Goal: Navigation & Orientation: Find specific page/section

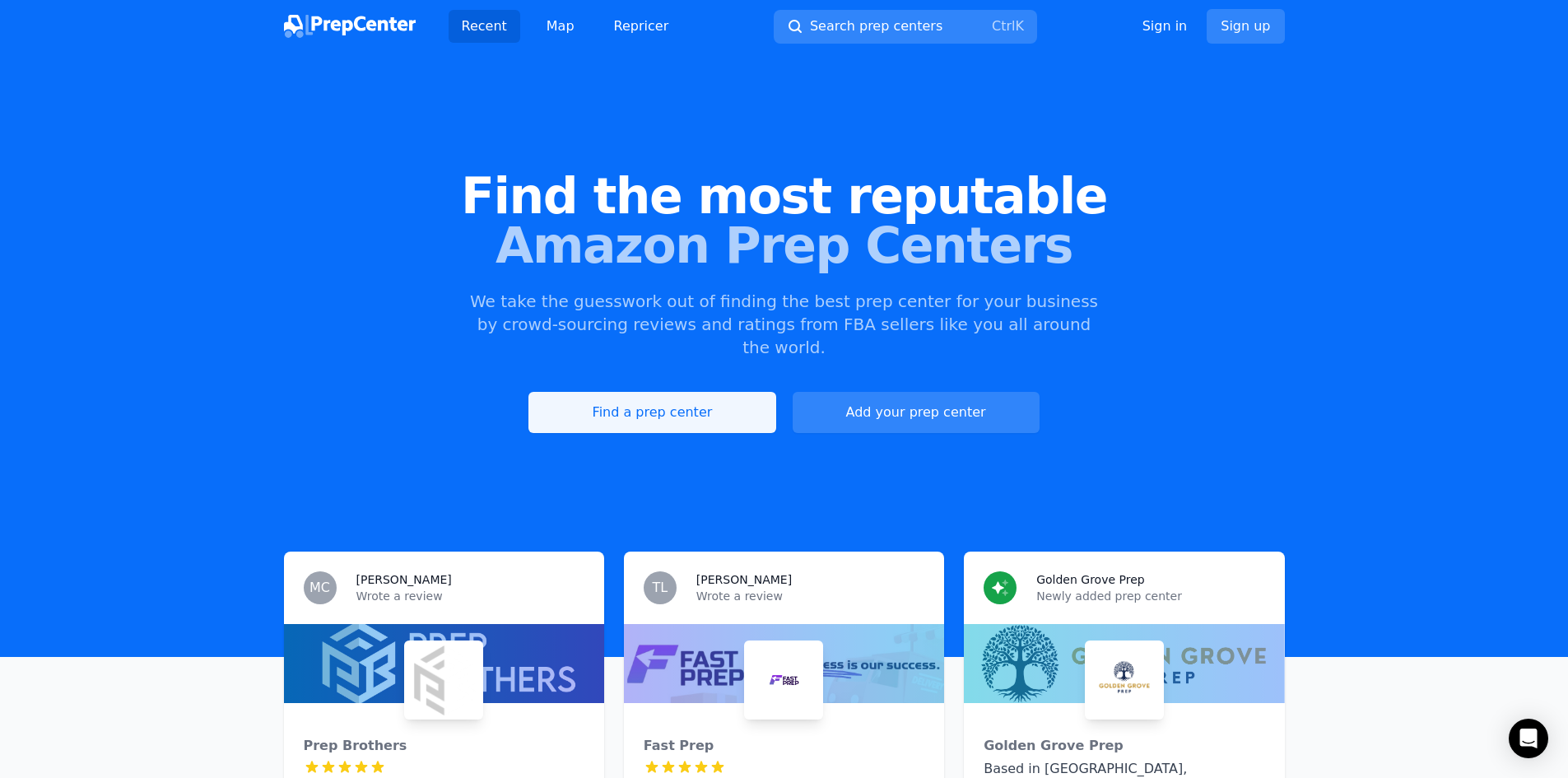
click at [648, 392] on link "Find a prep center" at bounding box center [652, 412] width 247 height 41
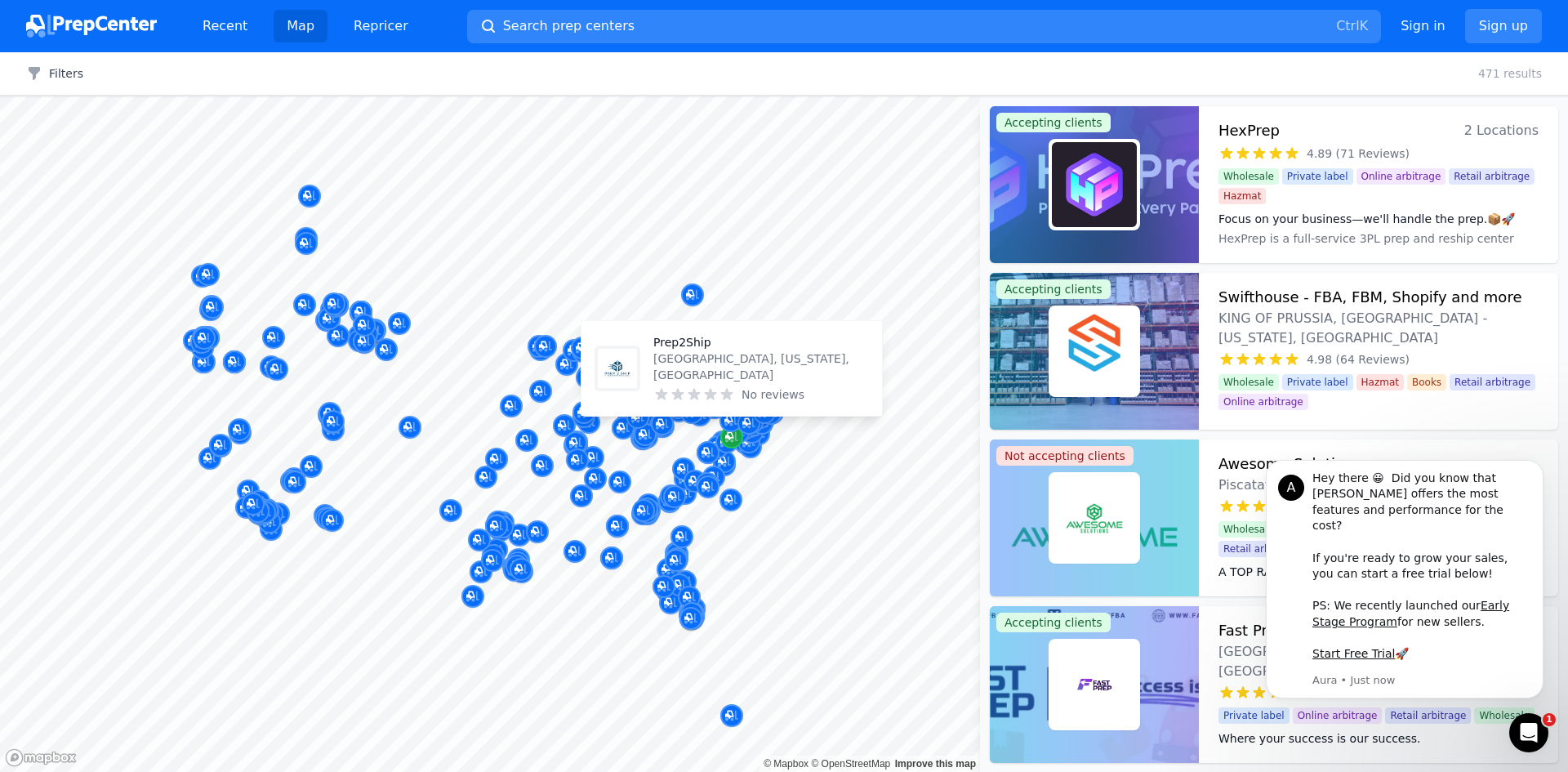
click at [732, 436] on icon "Map marker" at bounding box center [731, 436] width 13 height 16
click at [728, 437] on icon "Map marker" at bounding box center [729, 436] width 9 height 9
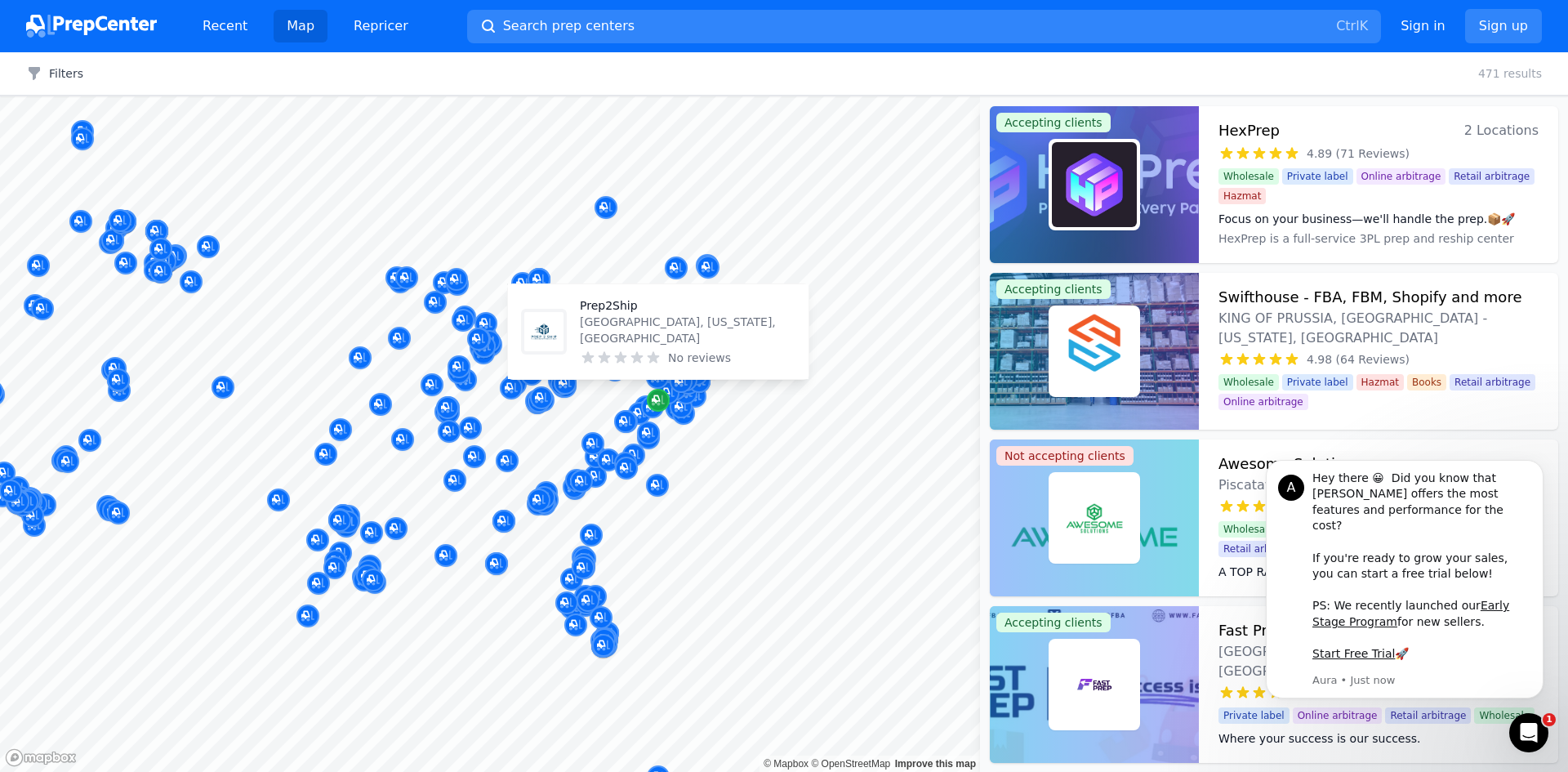
click at [660, 406] on icon "Map marker" at bounding box center [658, 400] width 13 height 16
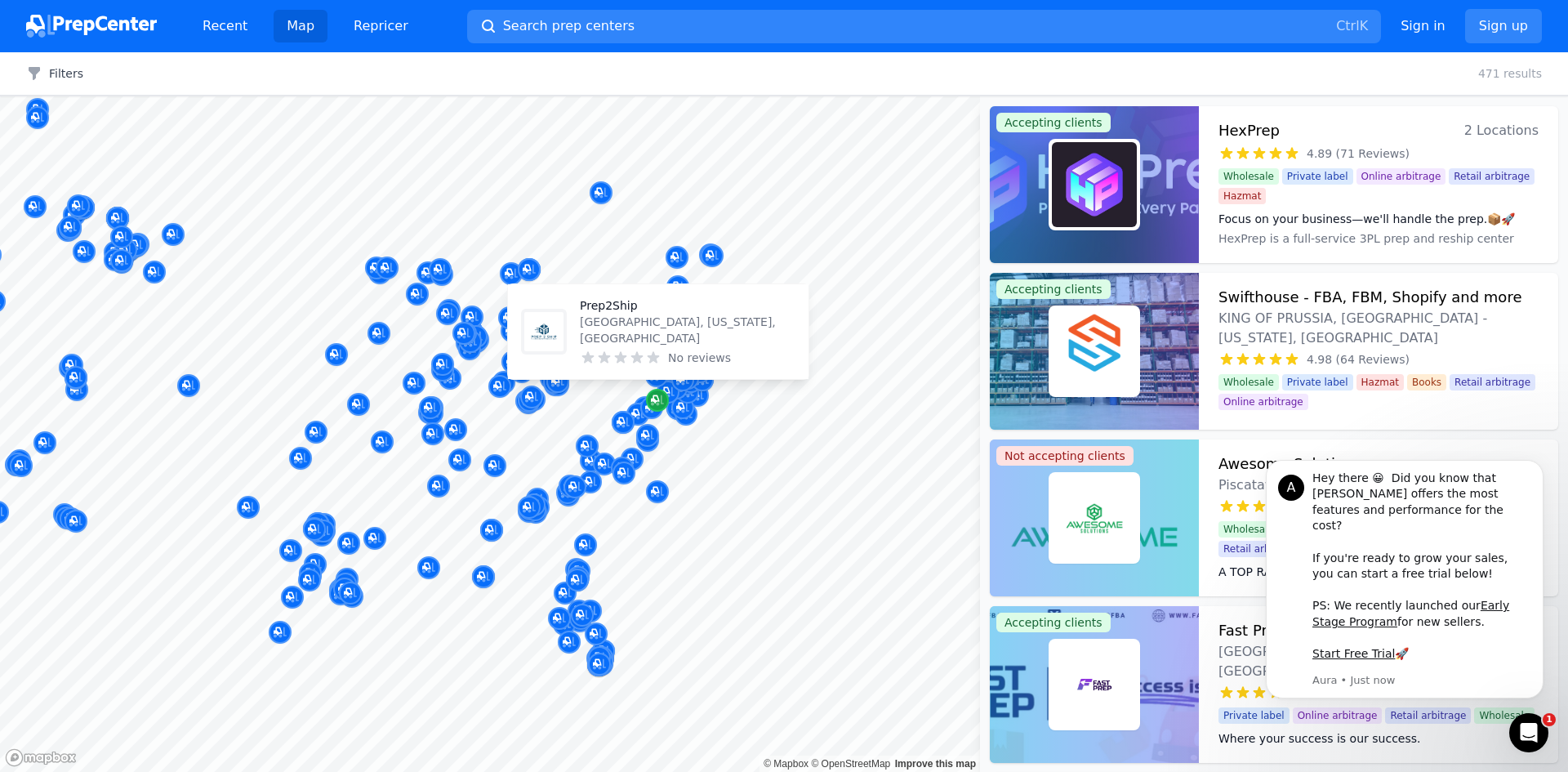
click at [660, 406] on icon "Map marker" at bounding box center [657, 400] width 13 height 16
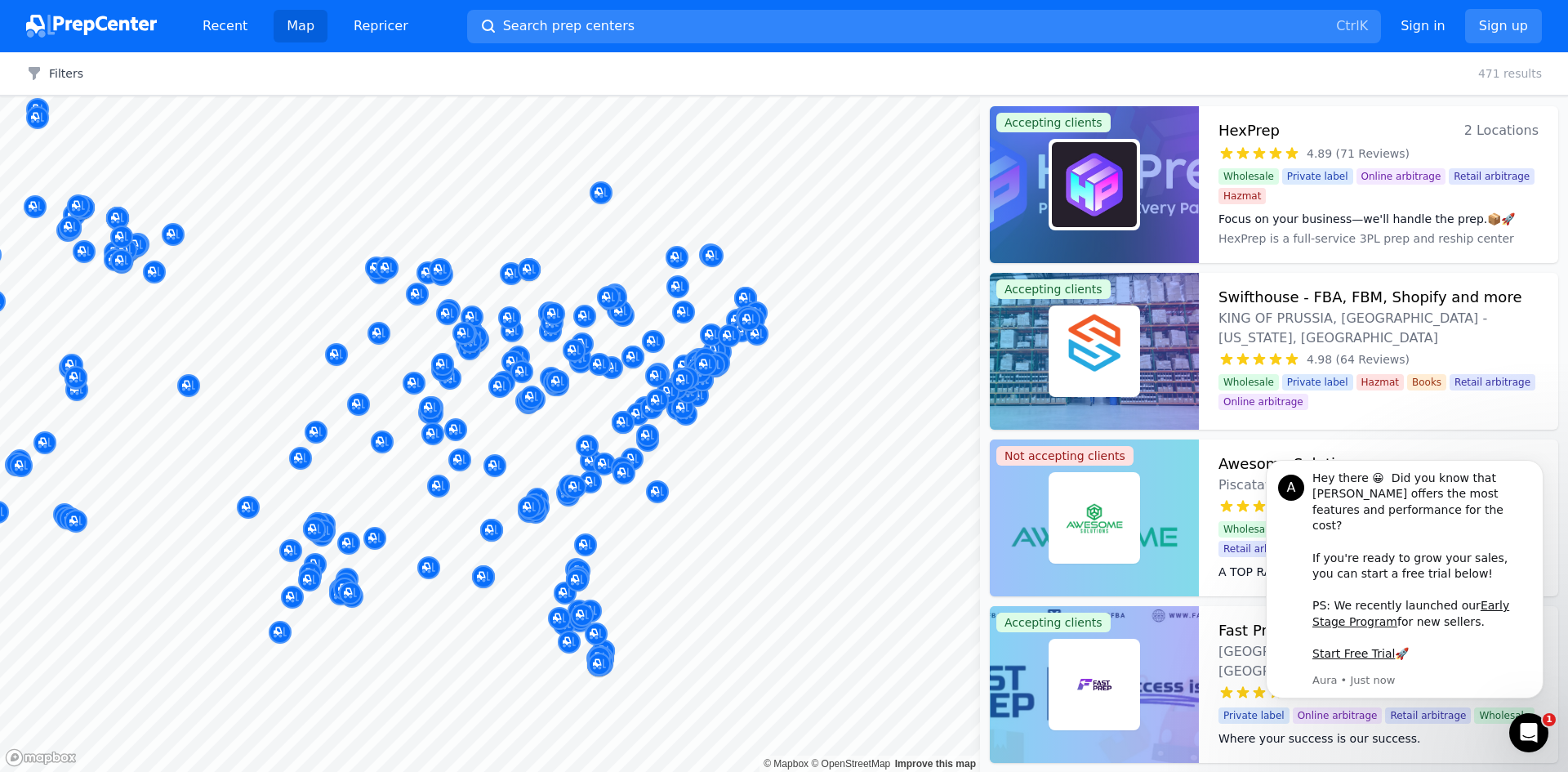
click at [661, 399] on div at bounding box center [637, 399] width 313 height 13
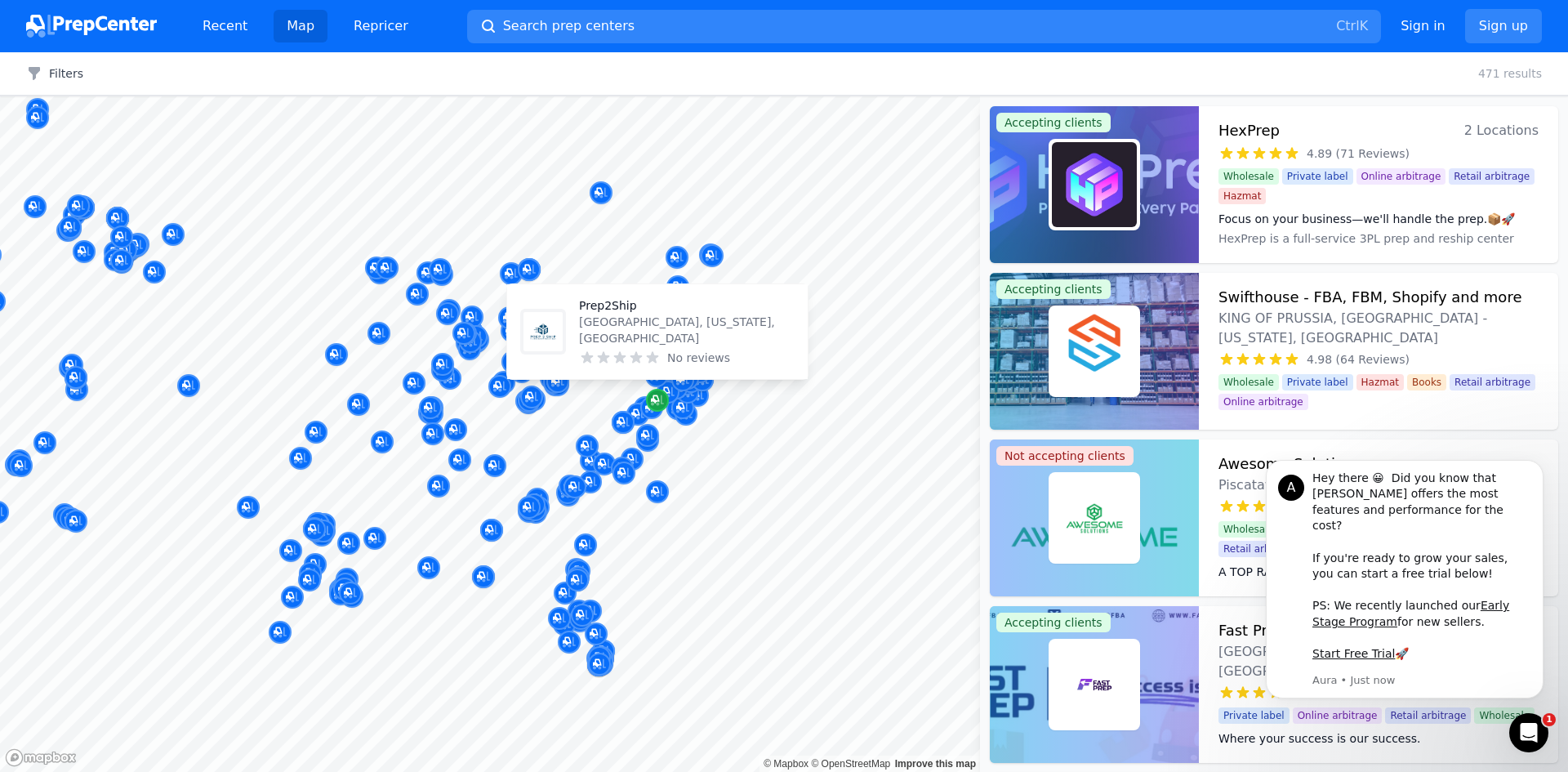
click at [662, 406] on icon "Map marker" at bounding box center [657, 400] width 13 height 16
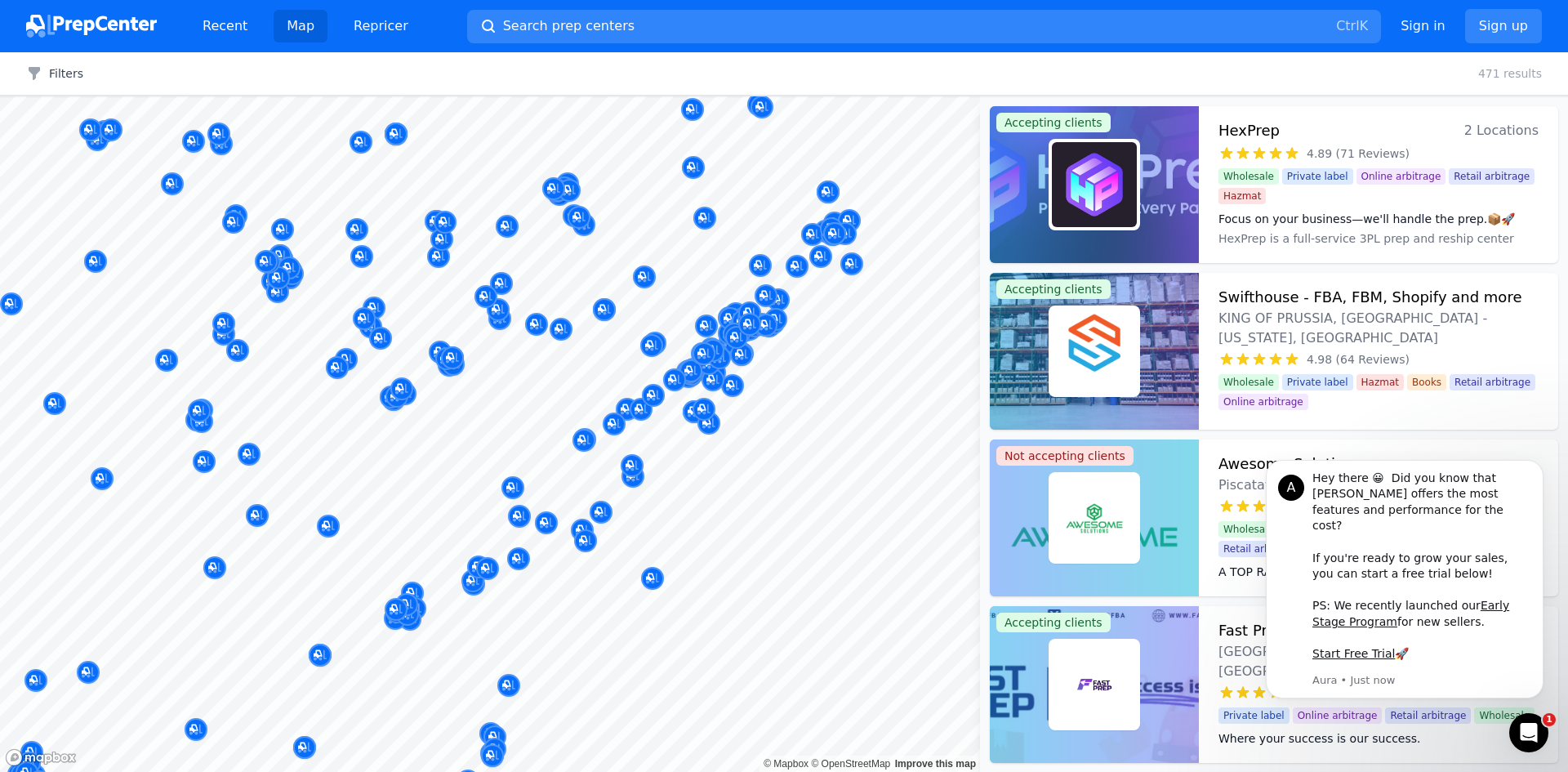
click at [654, 395] on div at bounding box center [637, 399] width 313 height 13
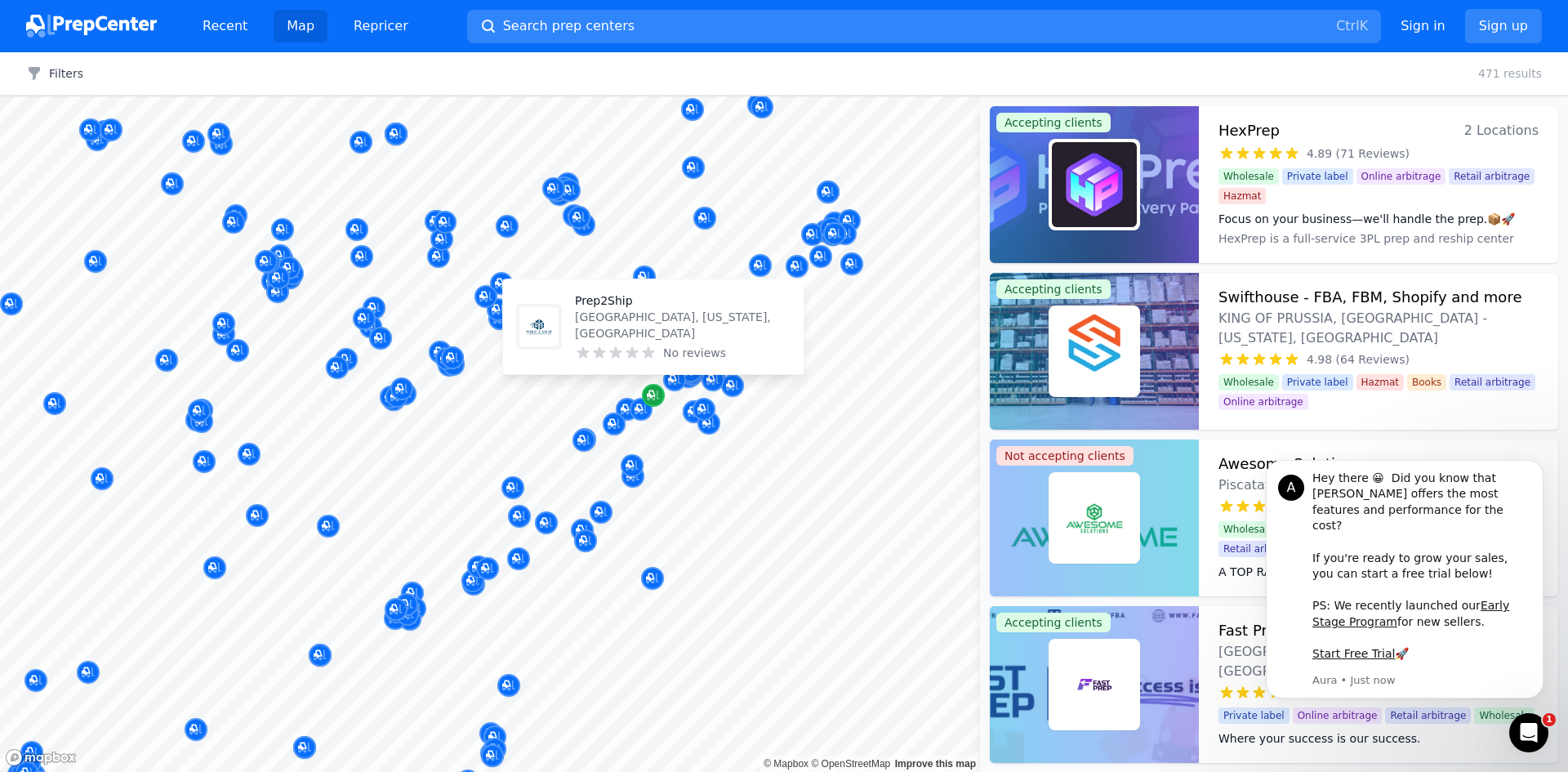
click at [657, 406] on div "Map marker" at bounding box center [653, 395] width 23 height 23
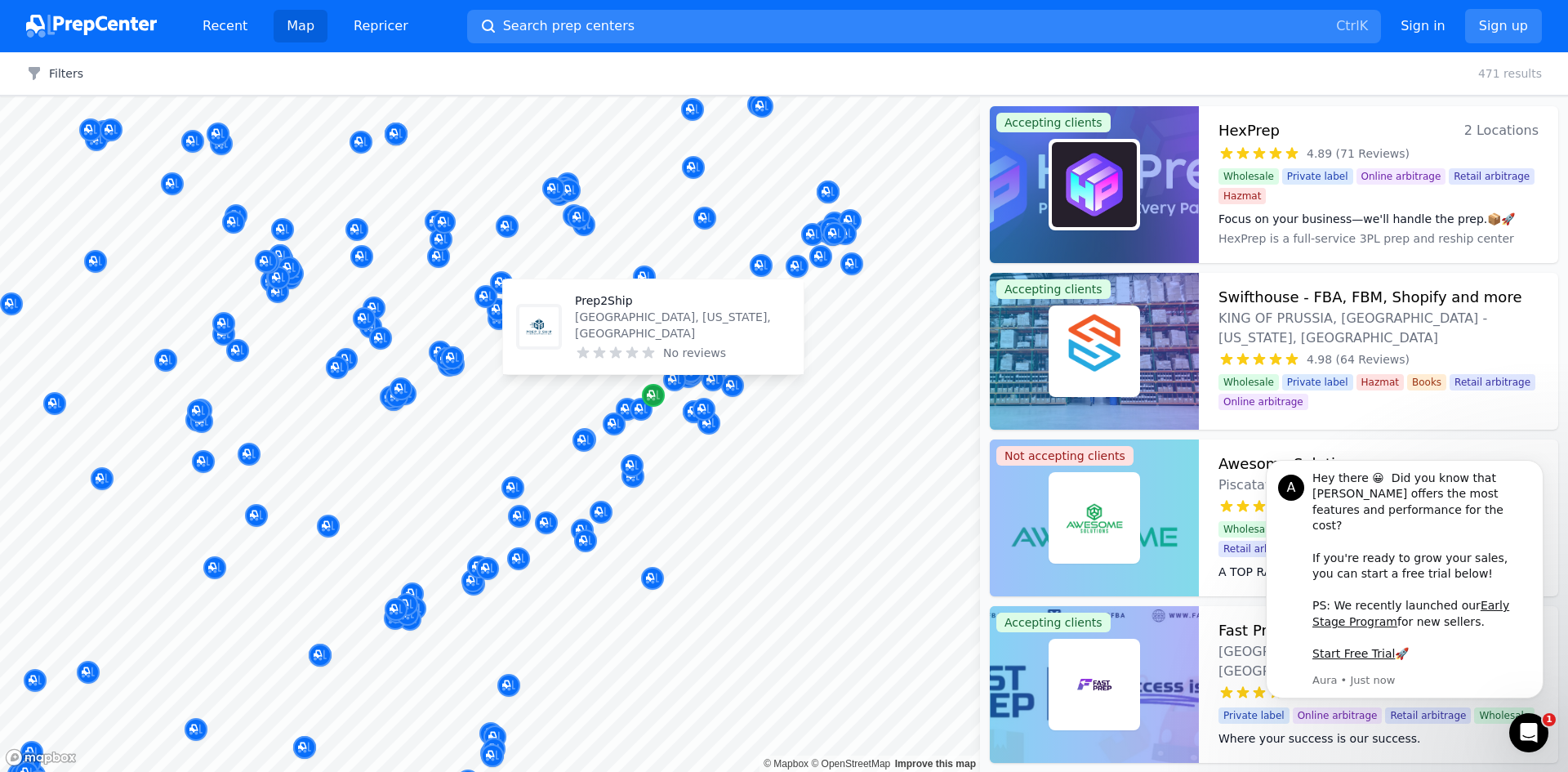
click at [657, 406] on div "Map marker" at bounding box center [653, 395] width 23 height 23
